Goal: Navigation & Orientation: Find specific page/section

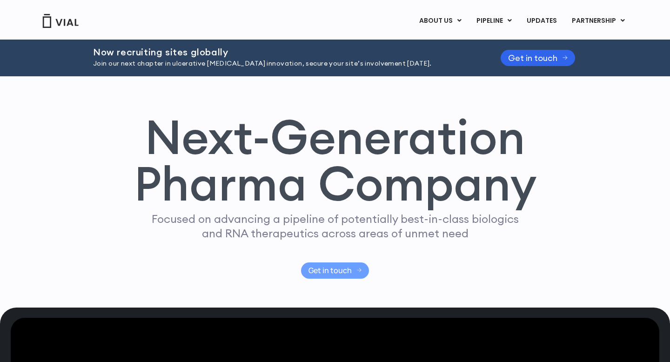
click at [348, 271] on span "Get in touch" at bounding box center [330, 270] width 43 height 7
click at [547, 25] on link "UPDATES" at bounding box center [542, 21] width 45 height 16
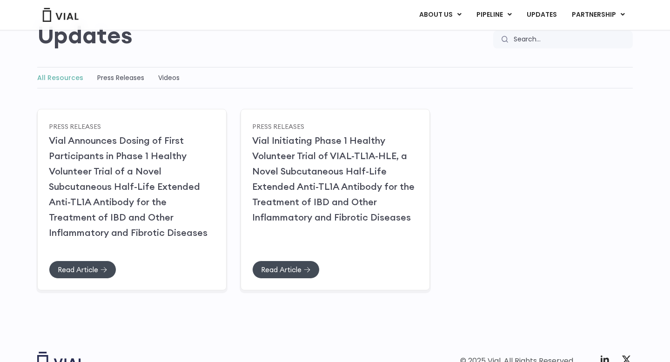
scroll to position [93, 0]
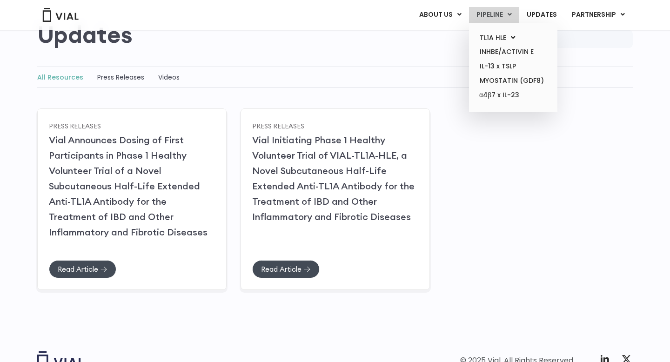
click at [493, 13] on link "PIPELINE" at bounding box center [494, 15] width 50 height 16
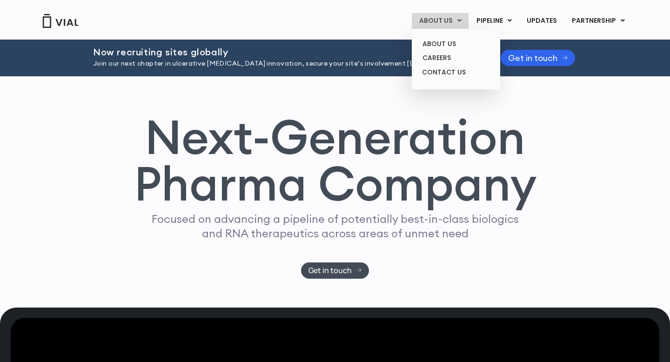
click at [446, 22] on link "ABOUT US" at bounding box center [440, 21] width 57 height 16
click at [446, 45] on link "ABOUT US" at bounding box center [455, 44] width 81 height 14
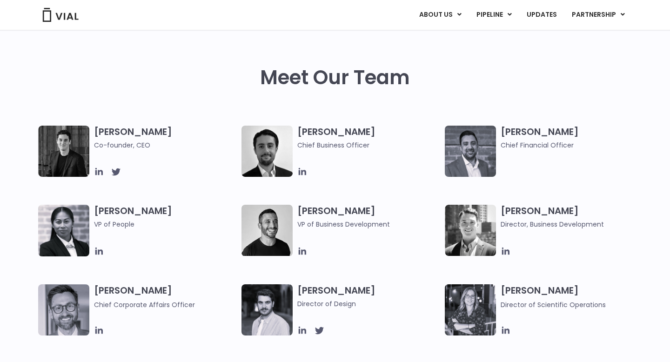
scroll to position [423, 0]
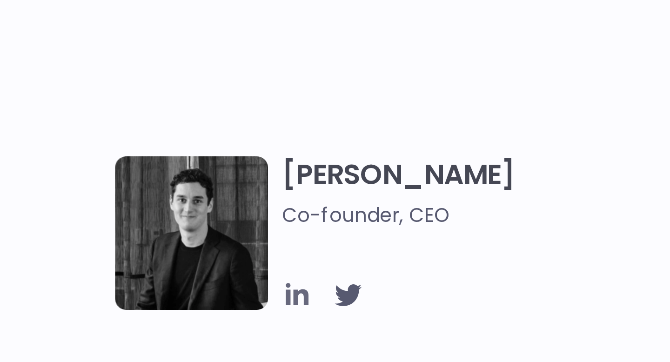
click at [98, 167] on icon at bounding box center [98, 165] width 7 height 7
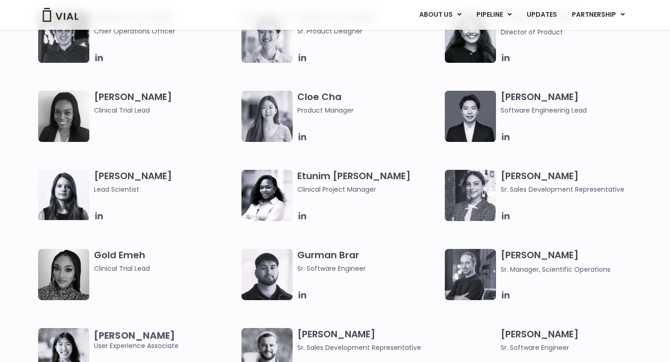
scroll to position [776, 0]
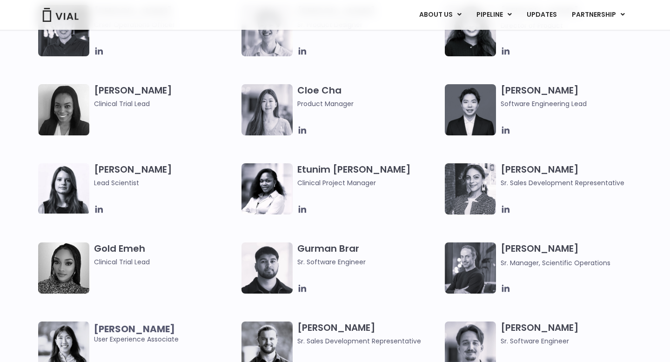
click at [510, 170] on h3 "[PERSON_NAME] Sales Development Representative" at bounding box center [572, 175] width 143 height 25
click at [510, 170] on h3 "Gabriella Mills Sr. Sales Development Representative" at bounding box center [572, 175] width 143 height 25
copy h3 "Gabriella Mills"
click at [529, 172] on h3 "Gabriella Mills Sr. Sales Development Representative" at bounding box center [572, 175] width 143 height 25
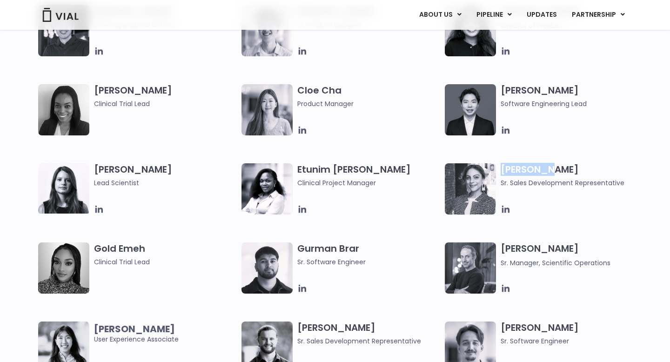
click at [529, 172] on h3 "Gabriella Mills Sr. Sales Development Representative" at bounding box center [572, 175] width 143 height 25
click at [578, 180] on span "Sr. Sales Development Representative" at bounding box center [572, 183] width 143 height 10
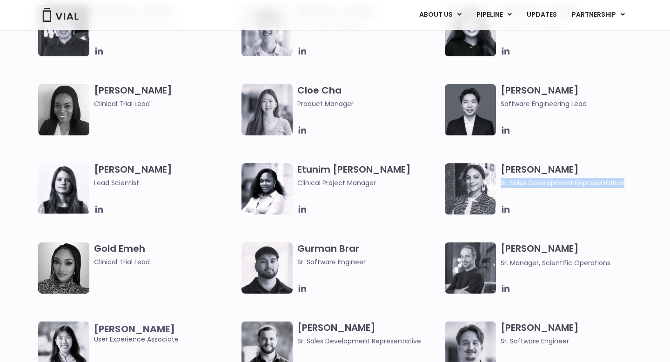
copy div "Sr. Sales Development Representative"
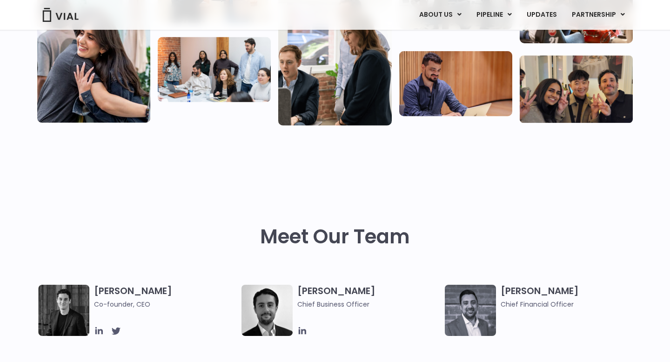
scroll to position [0, 0]
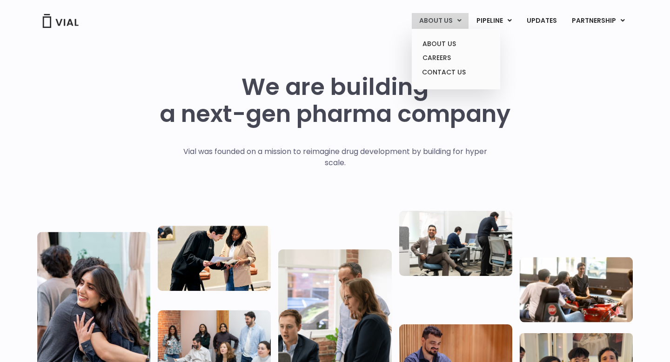
click at [448, 26] on link "ABOUT US" at bounding box center [440, 21] width 57 height 16
click at [452, 44] on link "ABOUT US" at bounding box center [455, 44] width 81 height 14
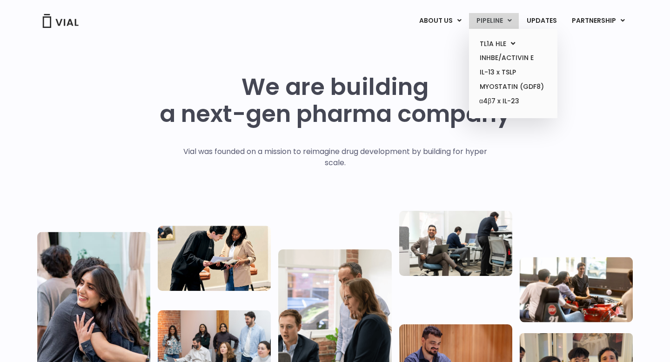
click at [502, 19] on link "PIPELINE" at bounding box center [494, 21] width 50 height 16
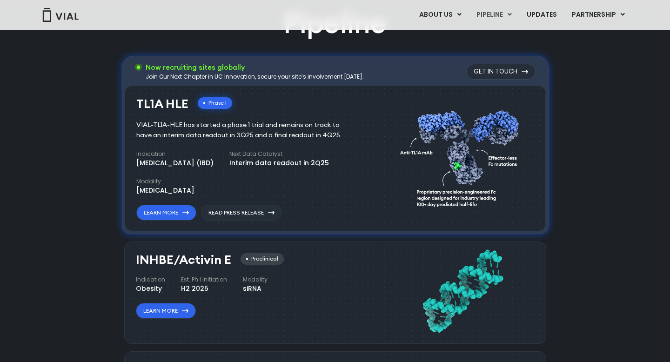
scroll to position [628, 0]
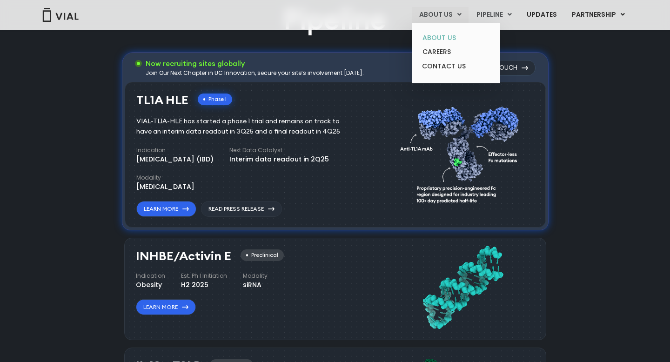
click at [459, 36] on link "ABOUT US" at bounding box center [455, 38] width 81 height 14
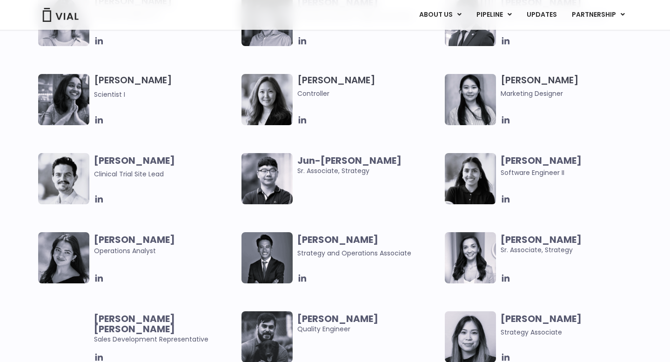
scroll to position [1659, 0]
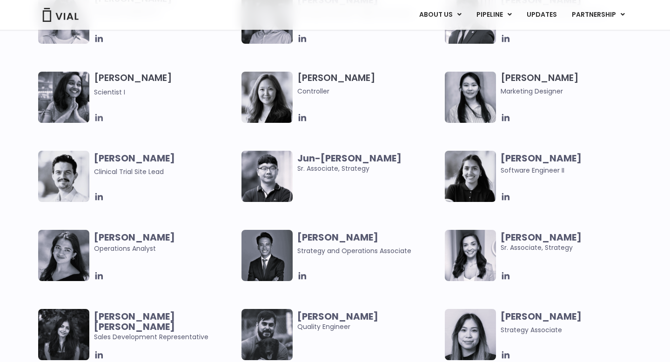
click at [100, 117] on icon at bounding box center [98, 117] width 7 height 7
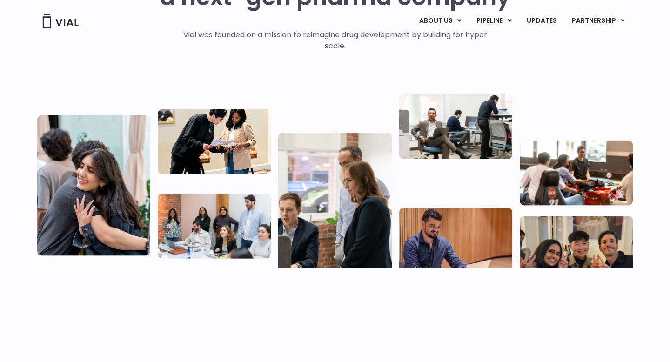
scroll to position [0, 0]
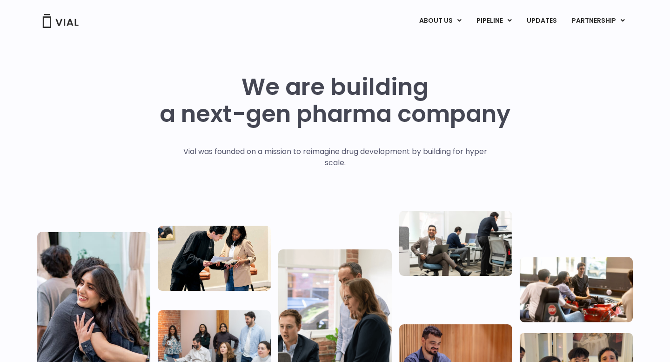
click at [68, 13] on div "ABOUT US ABOUT US CAREERS CONTACT US PIPELINE TL1A HLE PHASE 2 INHBE/ACTIVIN E …" at bounding box center [335, 21] width 596 height 16
click at [69, 26] on img at bounding box center [60, 21] width 37 height 14
click at [51, 23] on img at bounding box center [60, 21] width 37 height 14
click at [48, 20] on img at bounding box center [60, 21] width 37 height 14
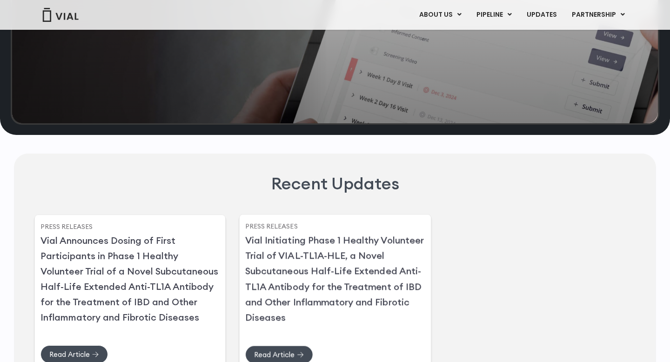
scroll to position [1980, 0]
